Goal: Transaction & Acquisition: Purchase product/service

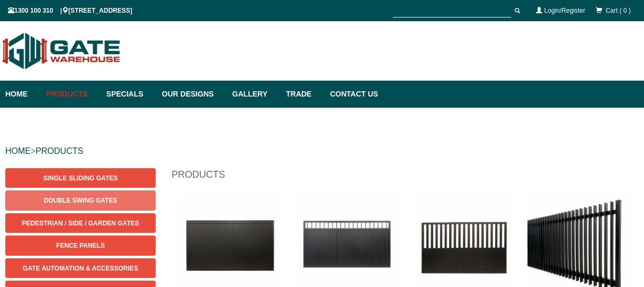
scroll to position [26, 0]
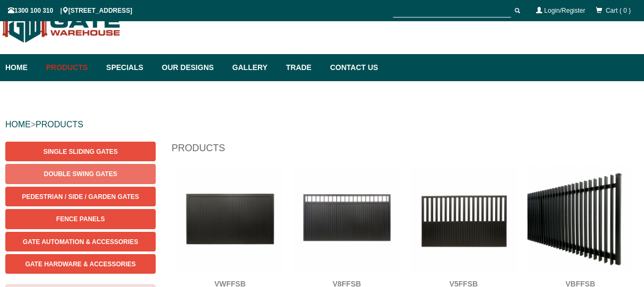
click at [94, 172] on span "Double Swing Gates" at bounding box center [80, 173] width 73 height 7
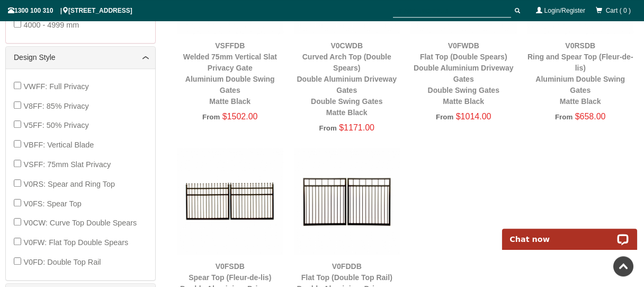
scroll to position [421, 0]
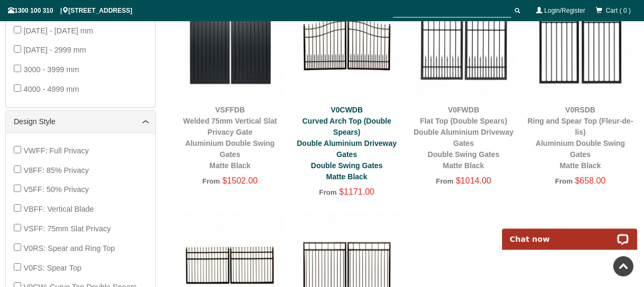
click at [341, 117] on link "V0CWDB Curved Arch Top (Double Spears) Double Aluminium Driveway Gates Double S…" at bounding box center [347, 142] width 100 height 75
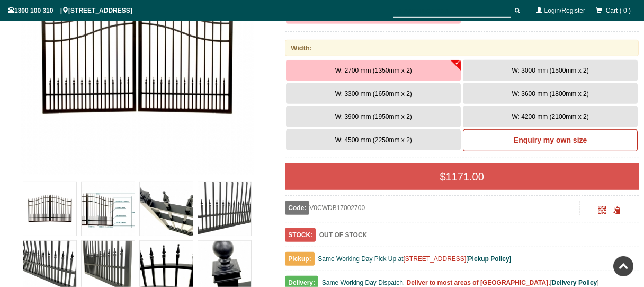
scroll to position [252, 0]
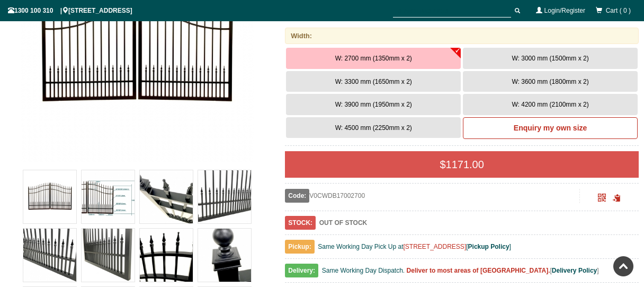
click at [543, 59] on span "W: 3000 mm (1500mm x 2)" at bounding box center [550, 58] width 77 height 7
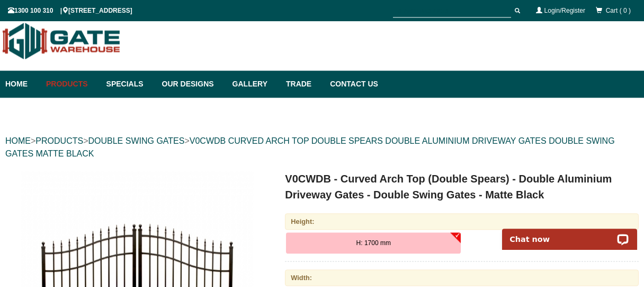
scroll to position [0, 0]
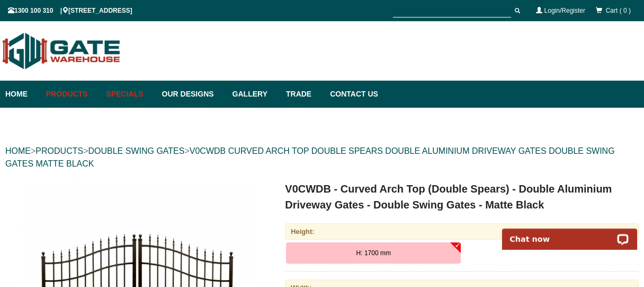
click at [131, 96] on link "Specials" at bounding box center [129, 94] width 56 height 27
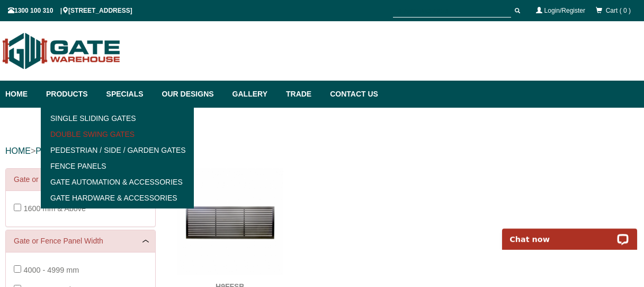
click at [79, 136] on link "Double Swing Gates" at bounding box center [117, 134] width 147 height 16
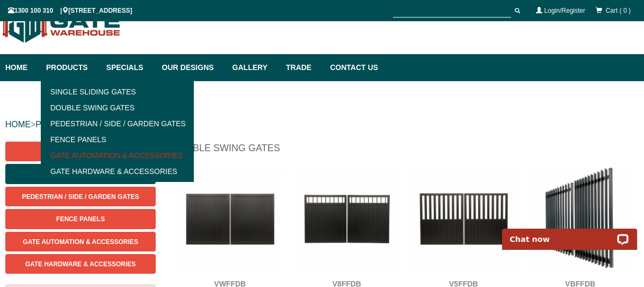
click at [99, 155] on link "Gate Automation & Accessories" at bounding box center [117, 155] width 147 height 16
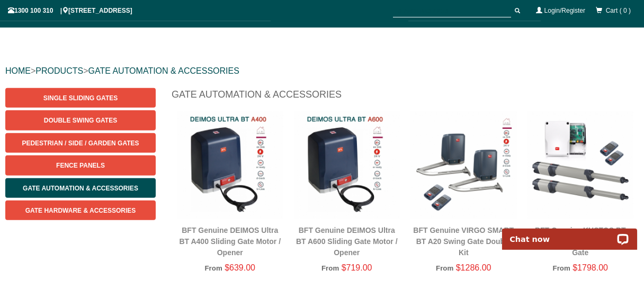
scroll to position [26, 0]
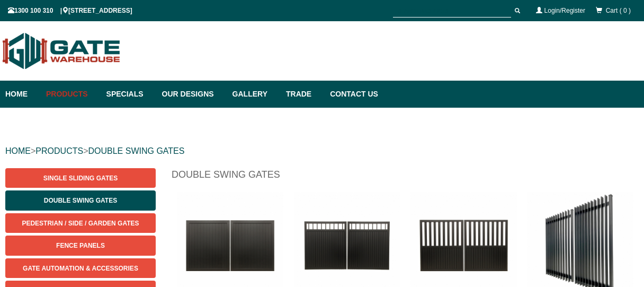
scroll to position [26, 0]
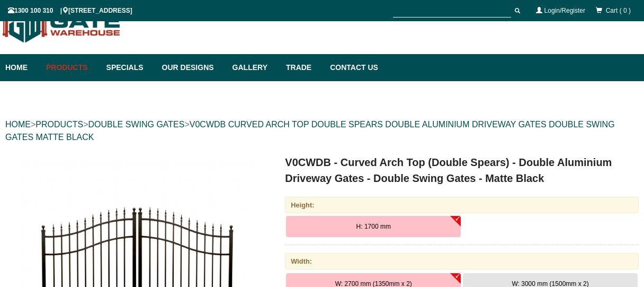
scroll to position [26, 0]
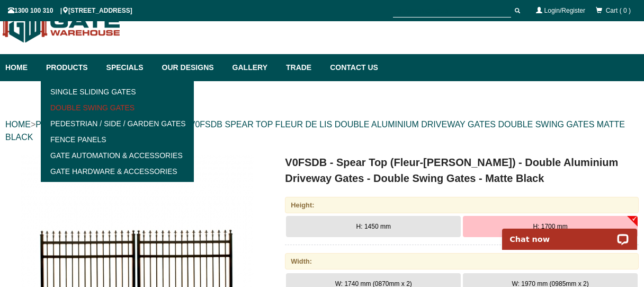
click at [81, 104] on link "Double Swing Gates" at bounding box center [117, 108] width 147 height 16
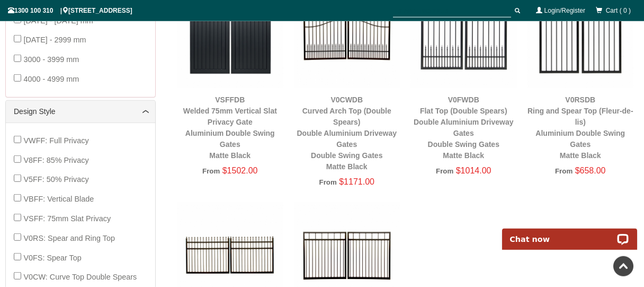
scroll to position [421, 0]
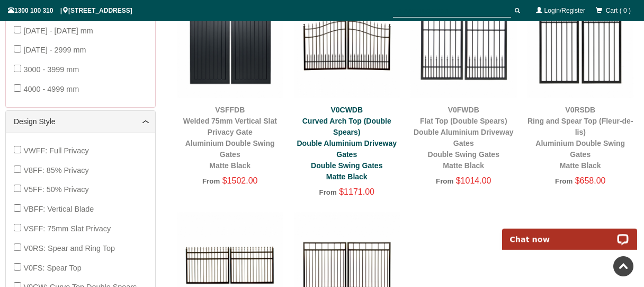
click at [345, 166] on link "V0CWDB Curved Arch Top (Double Spears) Double Aluminium Driveway Gates Double S…" at bounding box center [347, 142] width 100 height 75
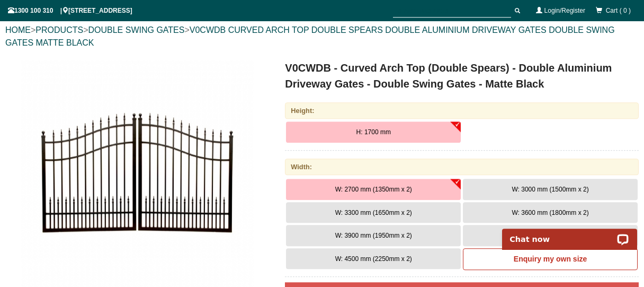
scroll to position [139, 0]
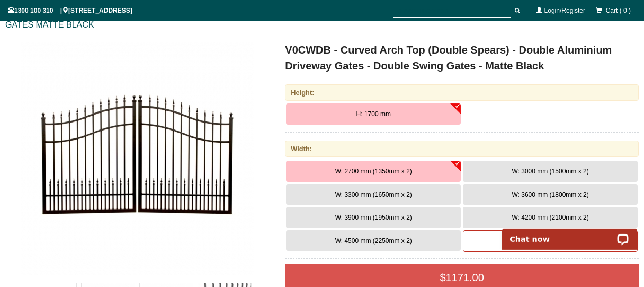
click at [542, 168] on span "W: 3000 mm (1500mm x 2)" at bounding box center [550, 170] width 77 height 7
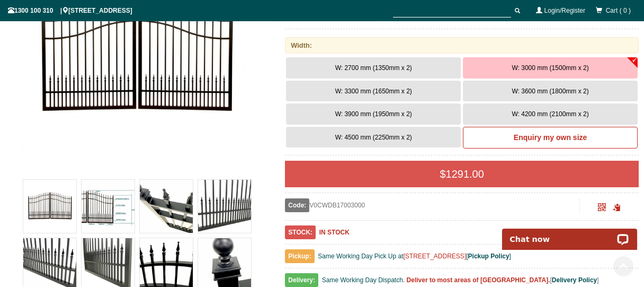
scroll to position [248, 0]
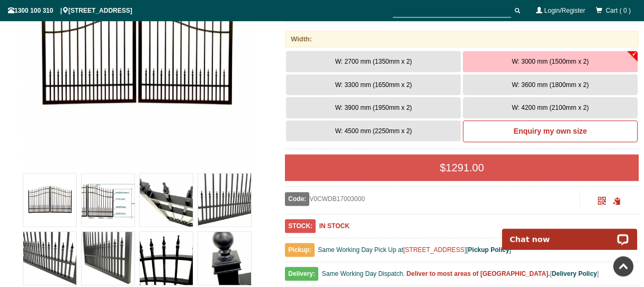
click at [377, 130] on span "W: 4500 mm (2250mm x 2)" at bounding box center [373, 130] width 77 height 7
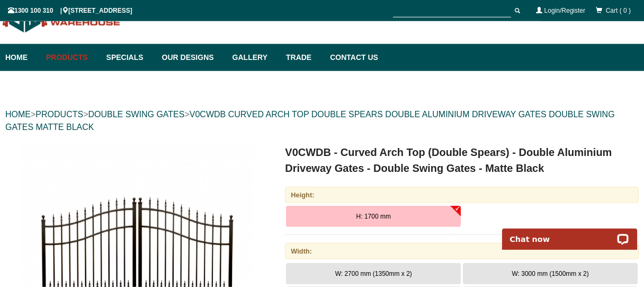
scroll to position [0, 0]
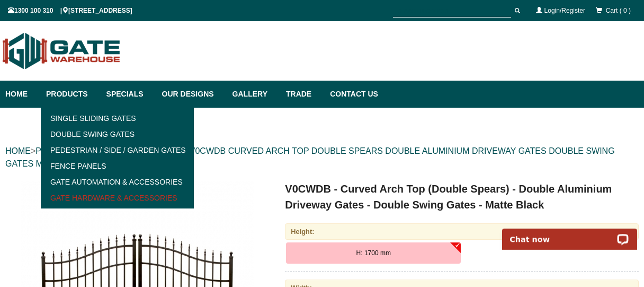
click at [85, 196] on link "Gate Hardware & Accessories" at bounding box center [117, 198] width 147 height 16
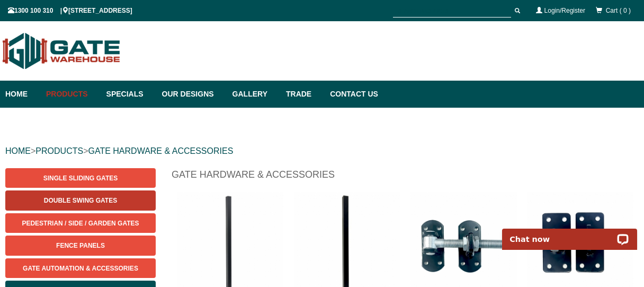
click at [78, 200] on span "Double Swing Gates" at bounding box center [80, 200] width 73 height 7
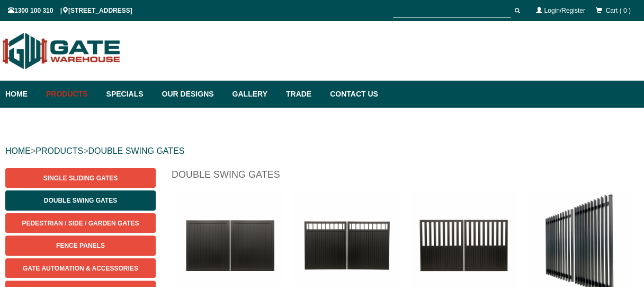
scroll to position [26, 0]
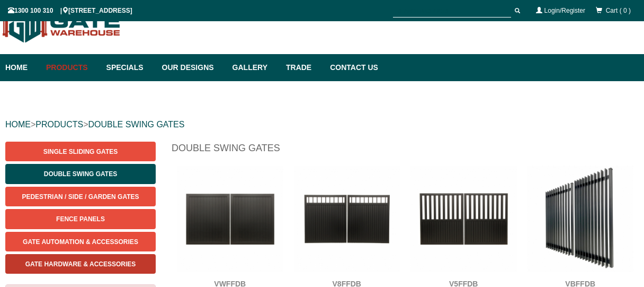
click at [65, 264] on span "Gate Hardware & Accessories" at bounding box center [80, 263] width 111 height 7
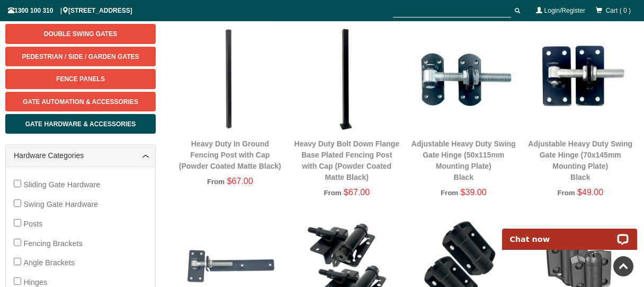
scroll to position [139, 0]
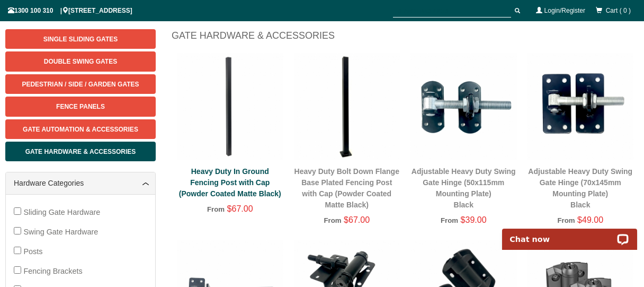
click at [247, 183] on link "Heavy Duty In Ground Fencing Post with Cap (Powder Coated Matte Black)" at bounding box center [230, 182] width 102 height 31
